Goal: Communication & Community: Answer question/provide support

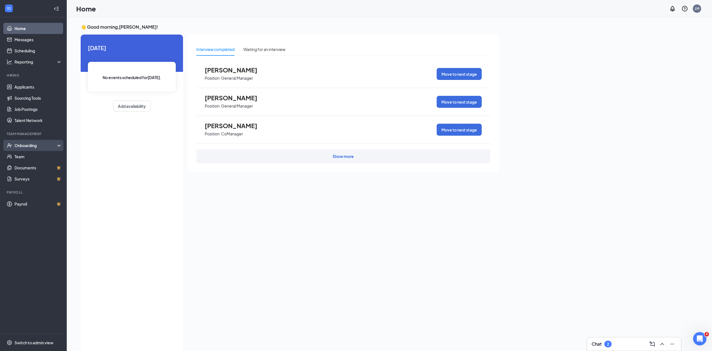
click at [38, 145] on div "Onboarding" at bounding box center [35, 145] width 43 height 6
click at [27, 157] on link "Overview" at bounding box center [38, 156] width 48 height 11
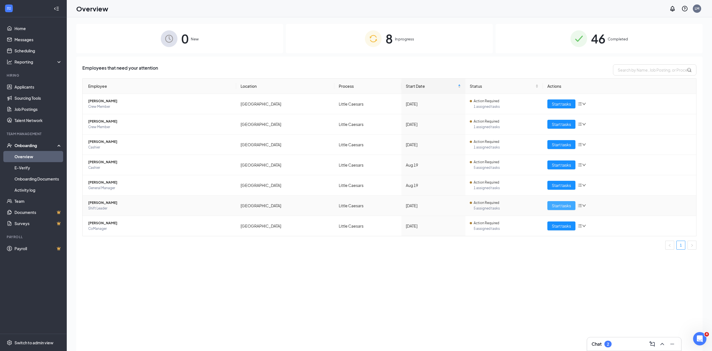
click at [555, 205] on span "Start tasks" at bounding box center [561, 205] width 19 height 6
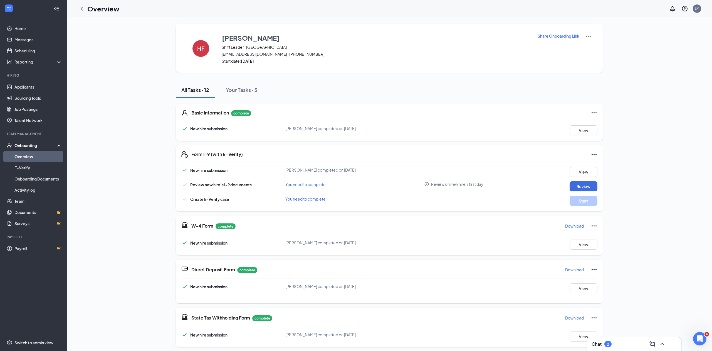
click at [640, 232] on div "[PERSON_NAME] [PERSON_NAME] Shift Leader · 29th Street [EMAIL_ADDRESS][DOMAIN_N…" at bounding box center [389, 269] width 627 height 490
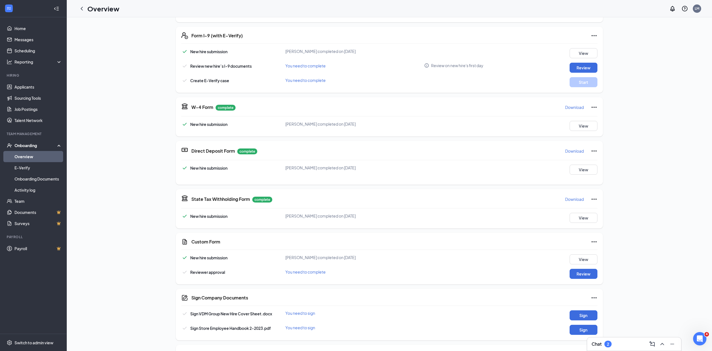
scroll to position [119, 0]
click at [582, 258] on button "View" at bounding box center [584, 258] width 28 height 10
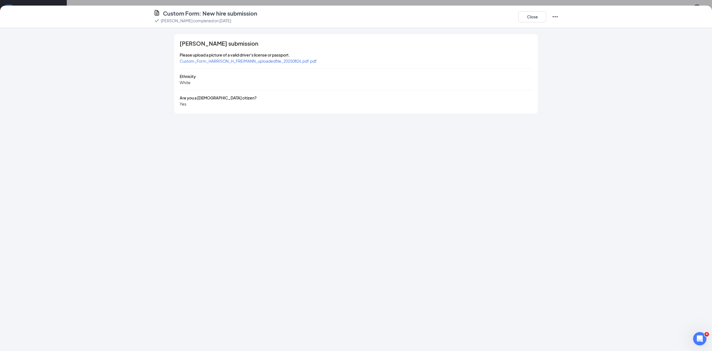
click at [235, 62] on span "Custom_Form_HARRISON_H_FREIMANN_uploadedfile_20250826.pdf.pdf" at bounding box center [248, 60] width 137 height 5
click at [528, 19] on button "Close" at bounding box center [533, 16] width 28 height 11
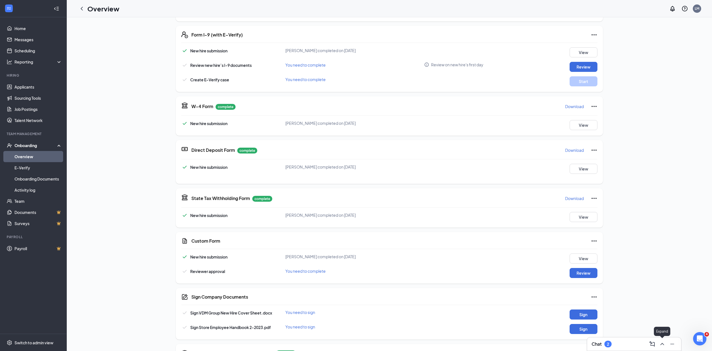
click at [662, 344] on icon "ChevronUp" at bounding box center [662, 343] width 7 height 7
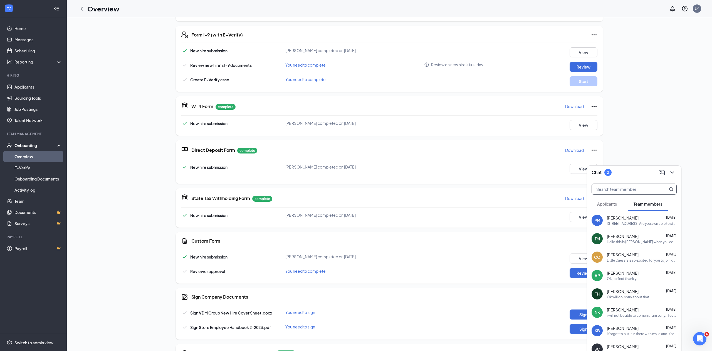
click at [602, 190] on input "text" at bounding box center [625, 189] width 66 height 11
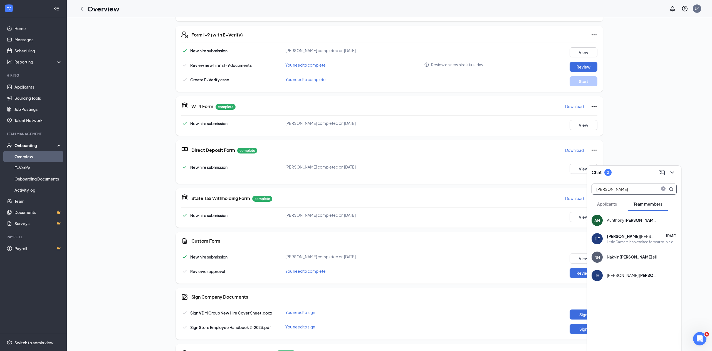
type input "[PERSON_NAME]"
click at [618, 237] on div "[PERSON_NAME] [PERSON_NAME]" at bounding box center [632, 236] width 50 height 6
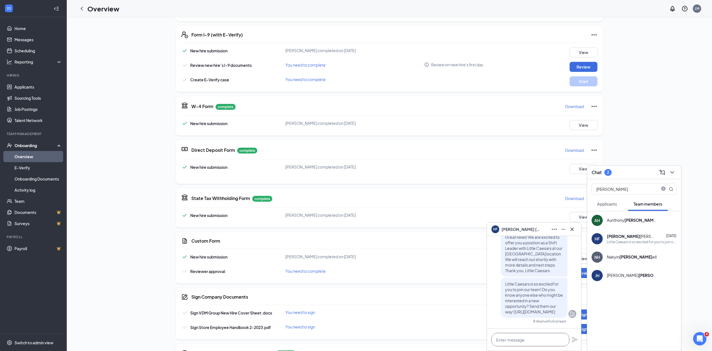
click at [508, 341] on textarea at bounding box center [531, 339] width 78 height 13
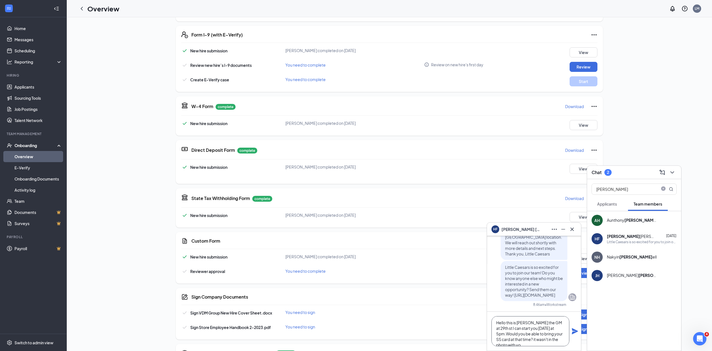
scroll to position [6, 0]
type textarea "Hello this is [PERSON_NAME] the GM at 29th st I can start you [DATE] at 5pm.Wou…"
click at [576, 330] on icon "Plane" at bounding box center [575, 331] width 6 height 6
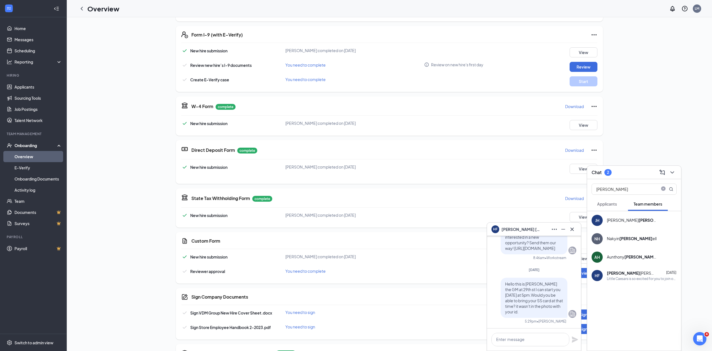
scroll to position [0, 0]
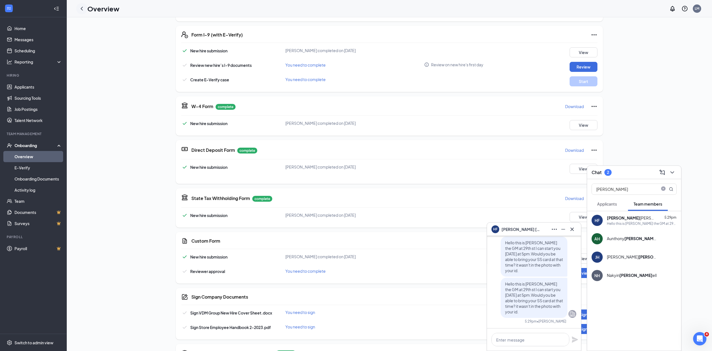
click at [81, 9] on icon "ChevronLeft" at bounding box center [82, 9] width 2 height 4
